Goal: Information Seeking & Learning: Understand process/instructions

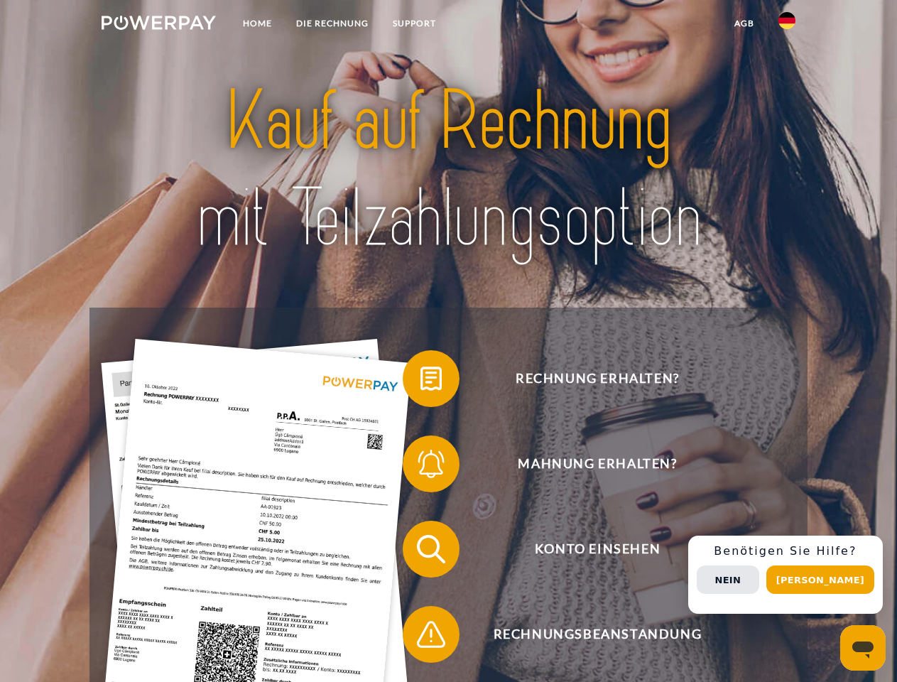
click at [158, 25] on img at bounding box center [159, 23] width 114 height 14
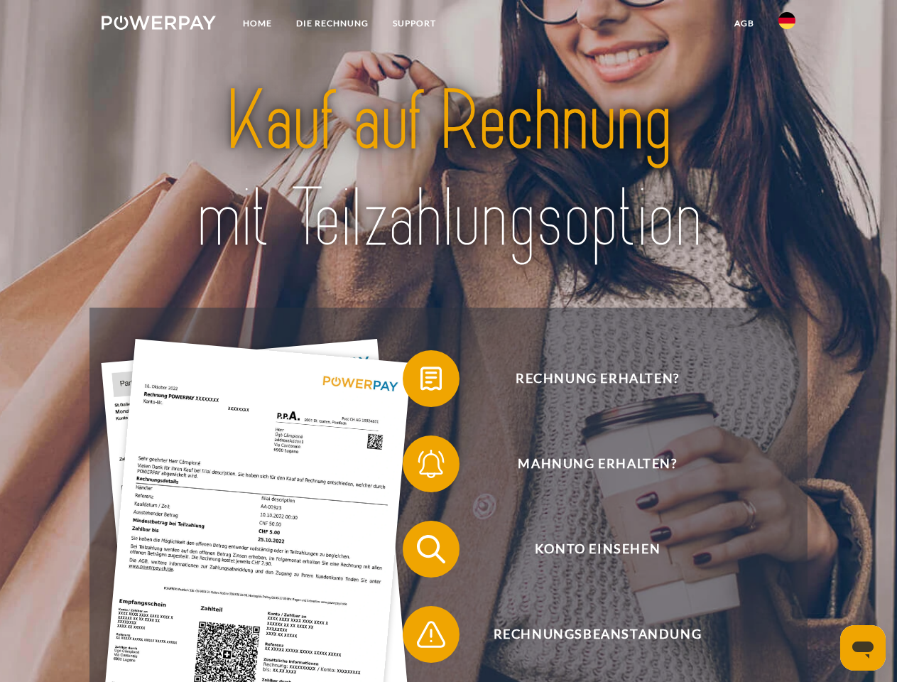
click at [787, 25] on img at bounding box center [787, 20] width 17 height 17
click at [744, 23] on link "agb" at bounding box center [744, 24] width 44 height 26
click at [421, 381] on span at bounding box center [409, 378] width 71 height 71
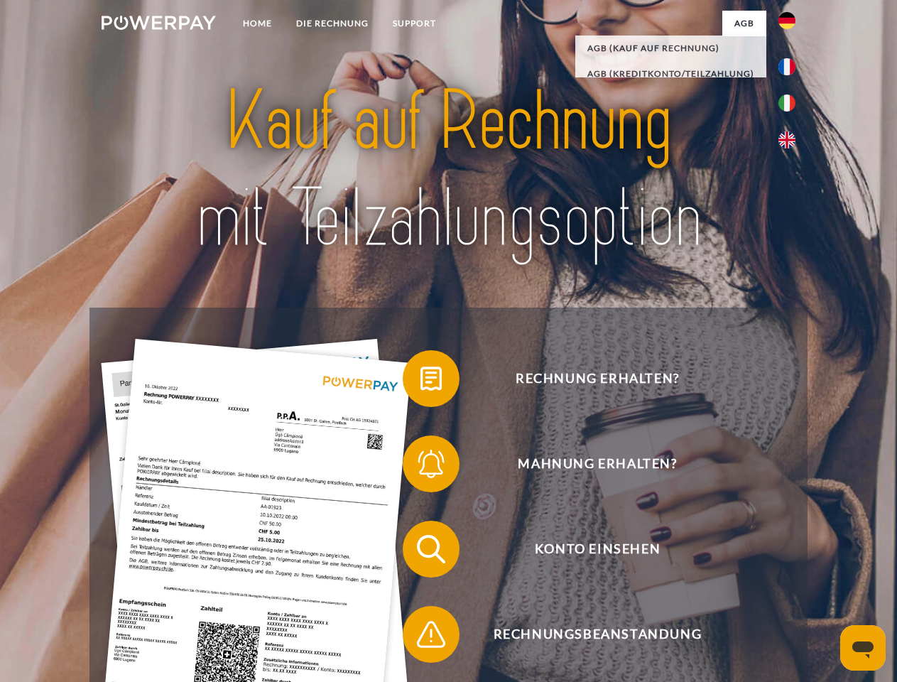
click at [421, 467] on div "Rechnung erhalten? Mahnung erhalten? Konto einsehen" at bounding box center [448, 592] width 717 height 568
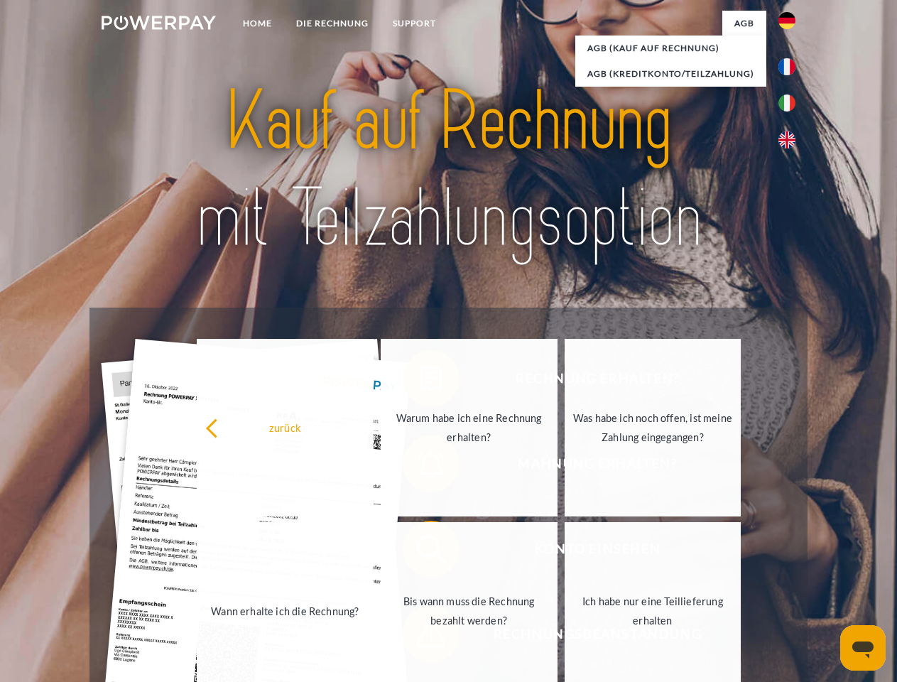
click at [421, 552] on link "Bis wann muss die Rechnung bezahlt werden?" at bounding box center [469, 611] width 177 height 178
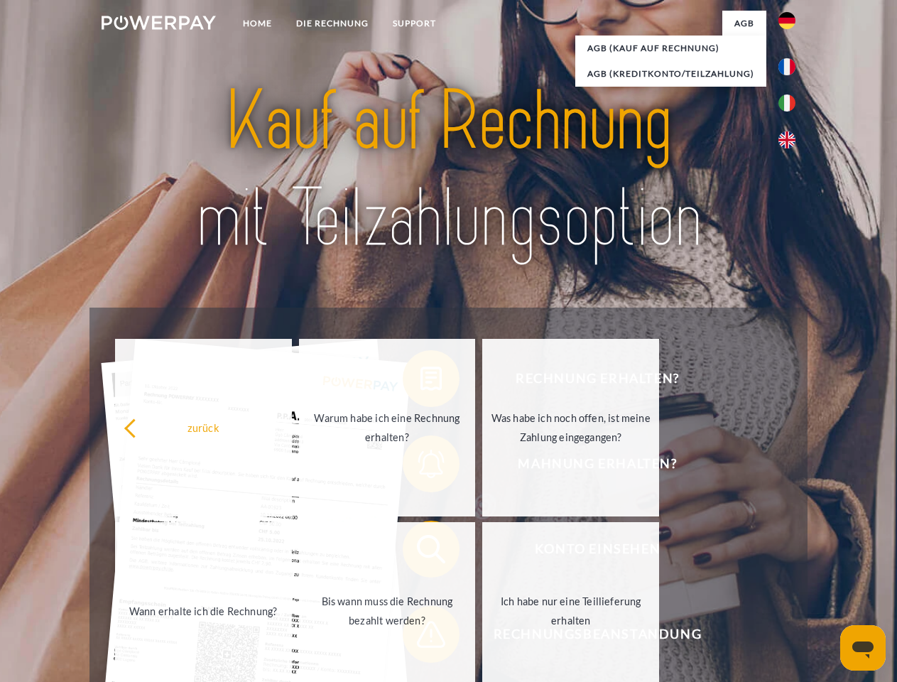
click at [421, 637] on span at bounding box center [409, 634] width 71 height 71
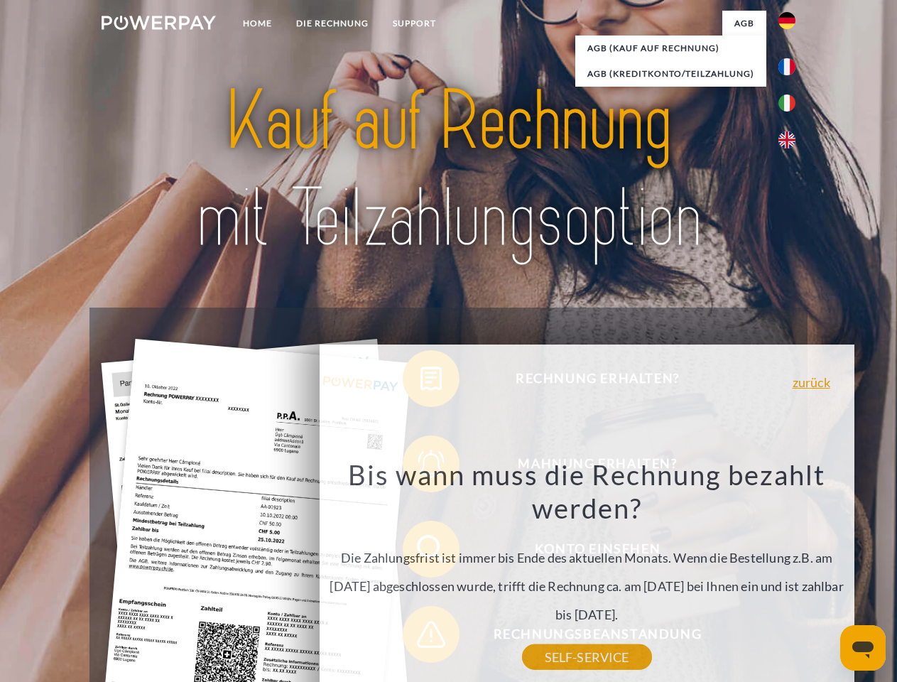
click at [791, 575] on div "Rechnung erhalten? Mahnung erhalten? Konto einsehen" at bounding box center [448, 592] width 717 height 568
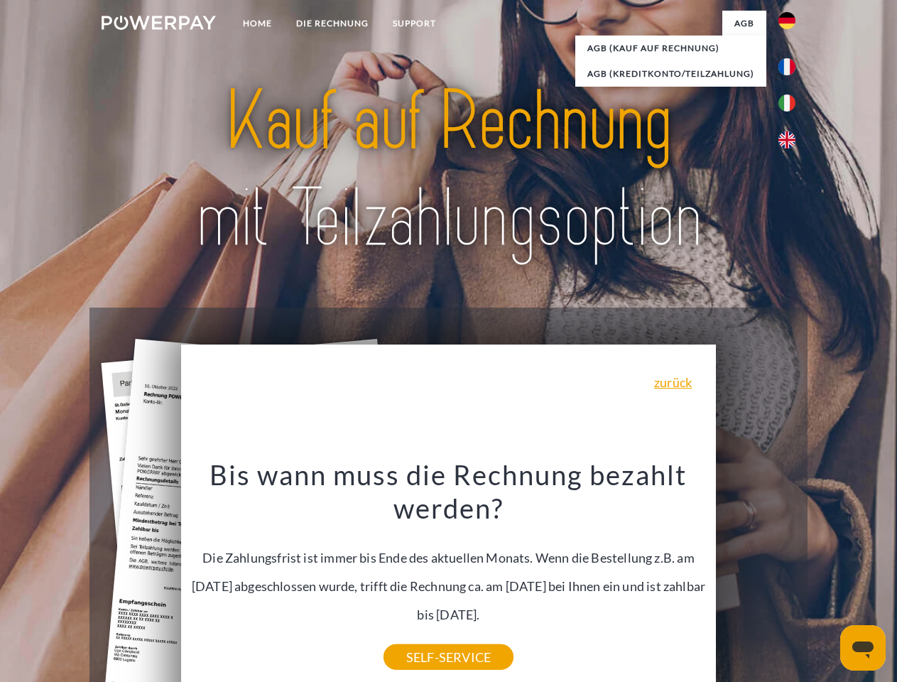
click at [756, 578] on span "Konto einsehen" at bounding box center [597, 549] width 348 height 57
click at [825, 580] on header "Home DIE RECHNUNG SUPPORT" at bounding box center [448, 490] width 897 height 981
